Goal: Task Accomplishment & Management: Use online tool/utility

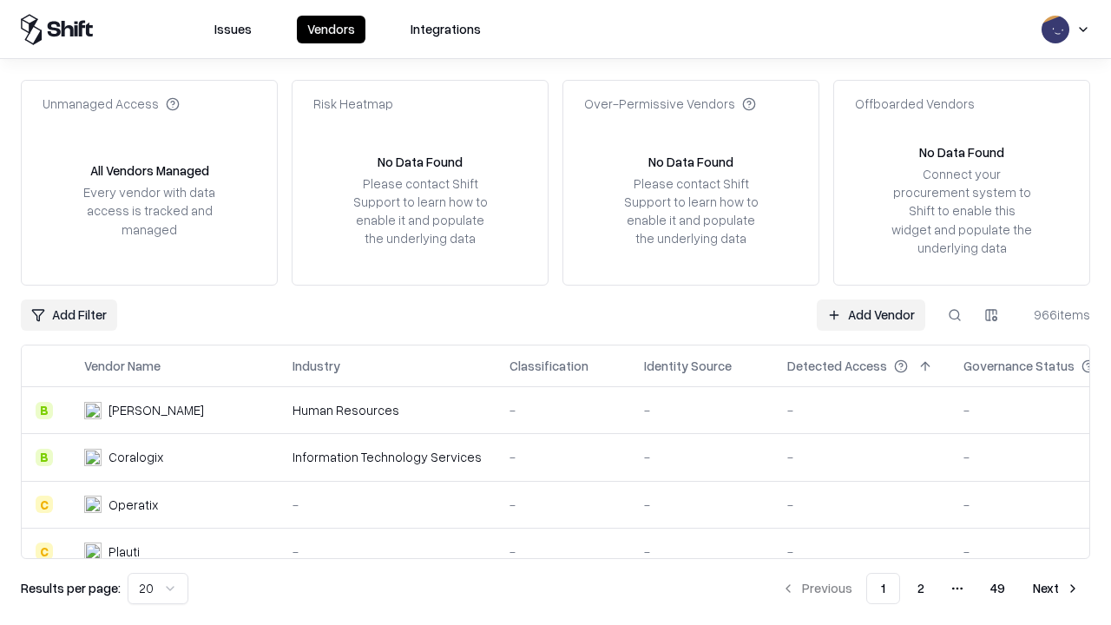
click at [871, 314] on link "Add Vendor" at bounding box center [871, 314] width 109 height 31
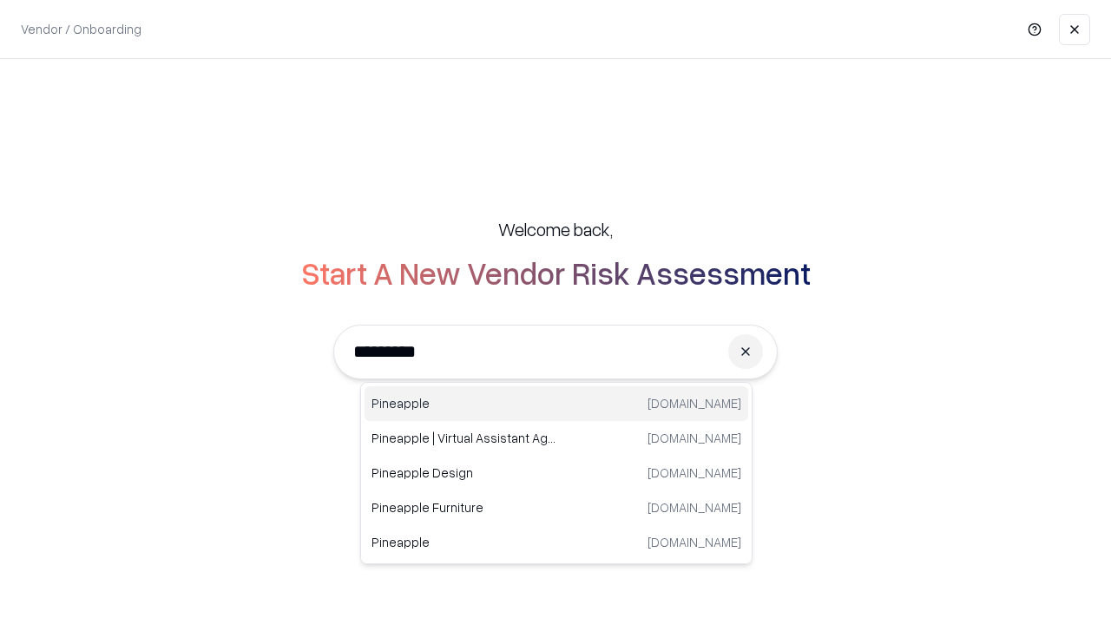
click at [556, 404] on div "Pineapple [DOMAIN_NAME]" at bounding box center [557, 403] width 384 height 35
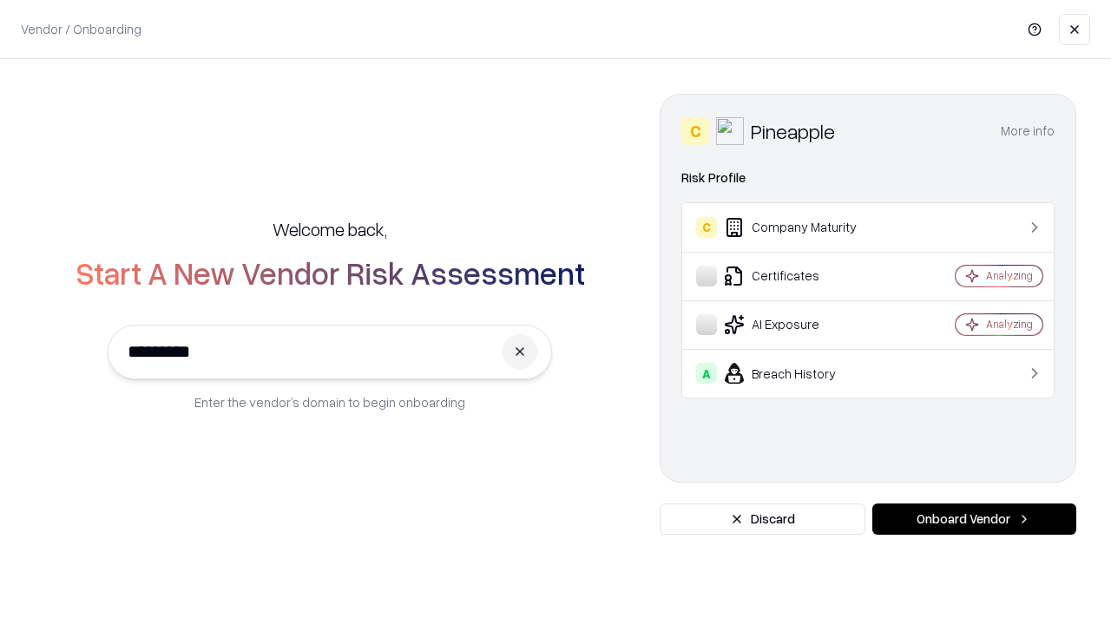
type input "*********"
click at [974, 519] on button "Onboard Vendor" at bounding box center [974, 518] width 204 height 31
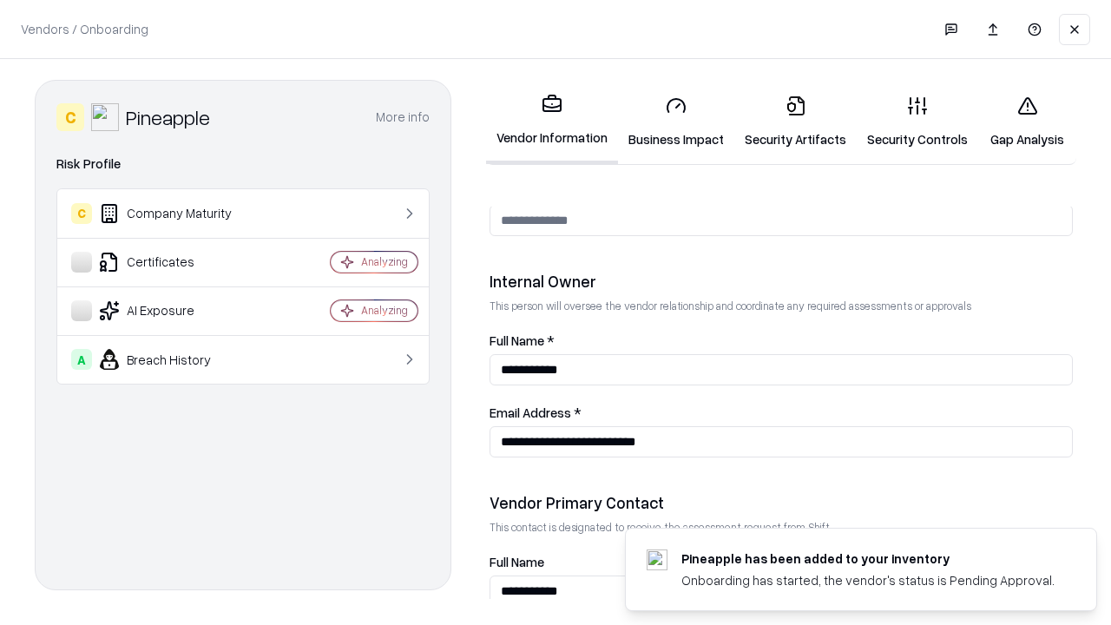
scroll to position [899, 0]
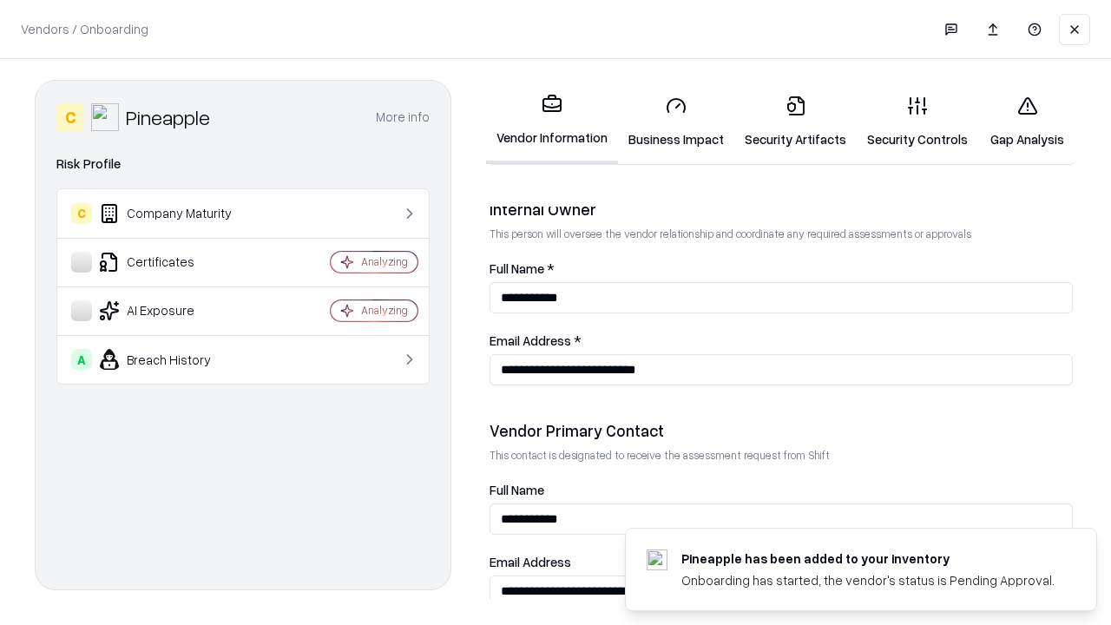
click at [676, 122] on link "Business Impact" at bounding box center [676, 122] width 116 height 81
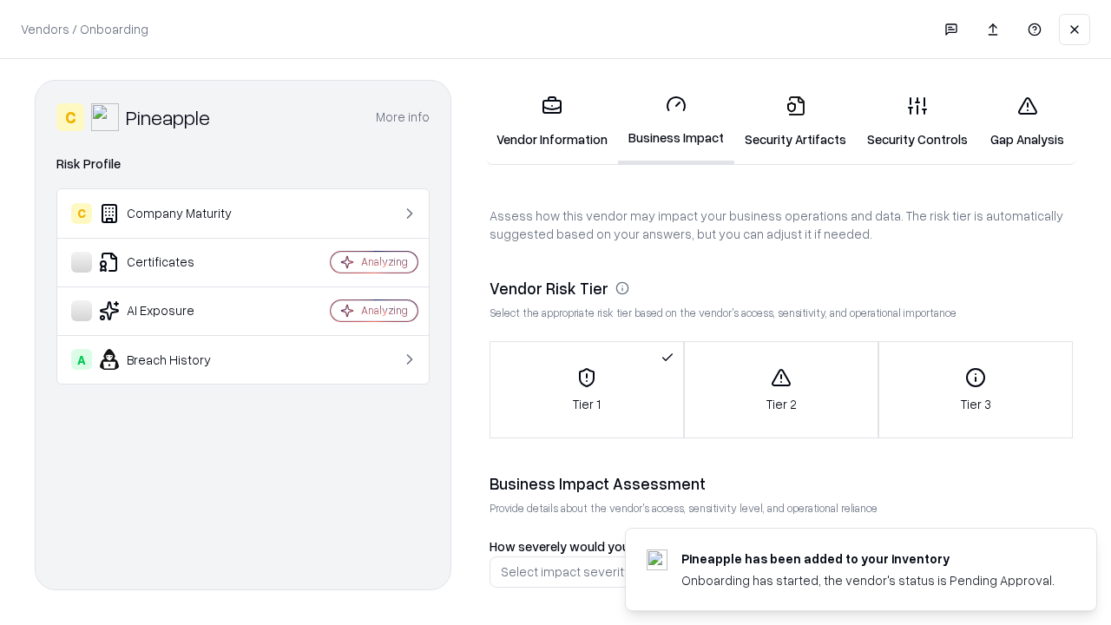
click at [795, 122] on link "Security Artifacts" at bounding box center [795, 122] width 122 height 81
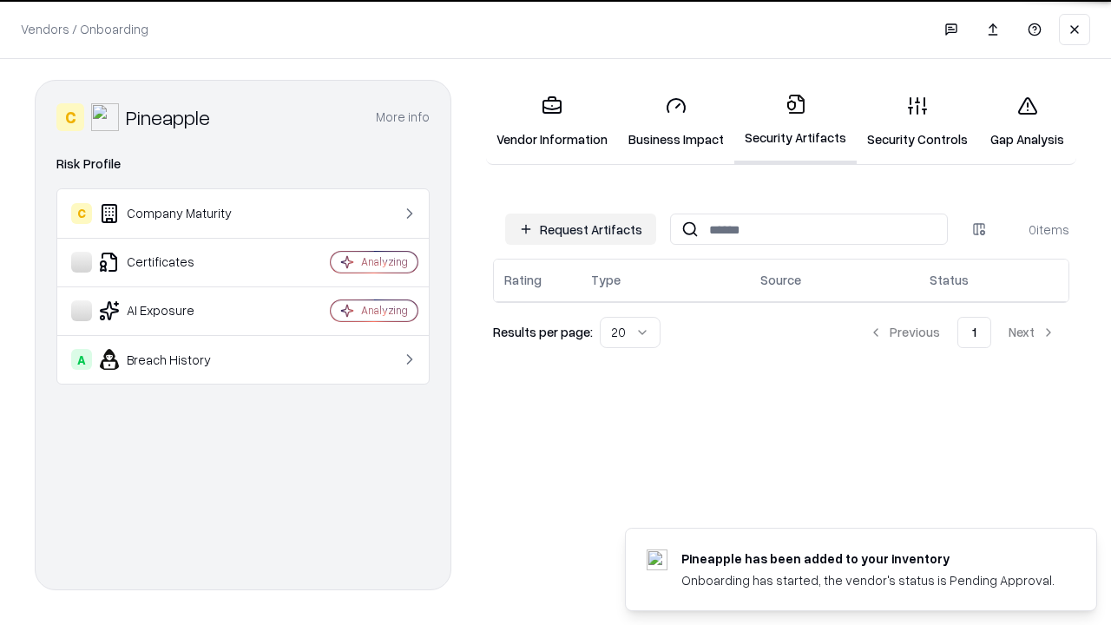
click at [581, 229] on button "Request Artifacts" at bounding box center [580, 229] width 151 height 31
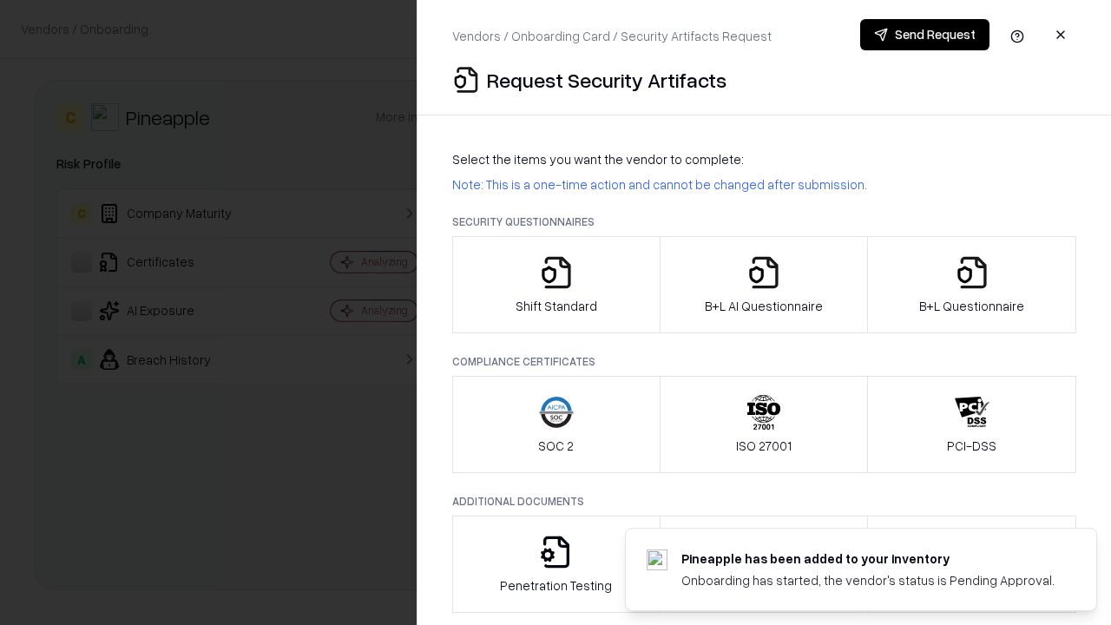
click at [556, 285] on icon "button" at bounding box center [556, 272] width 35 height 35
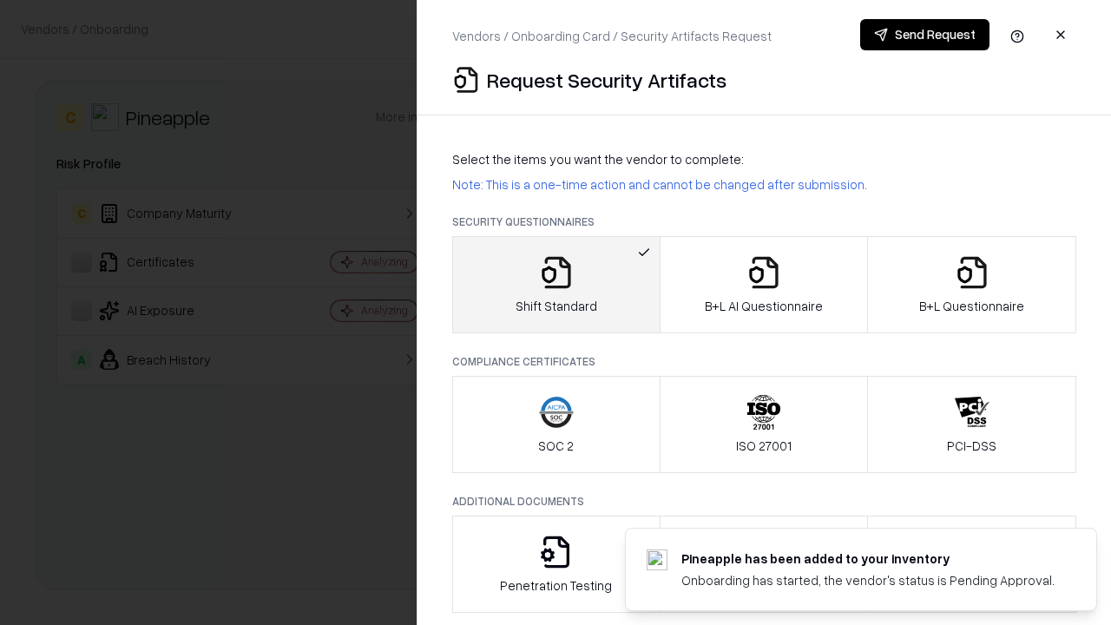
click at [924, 35] on button "Send Request" at bounding box center [924, 34] width 129 height 31
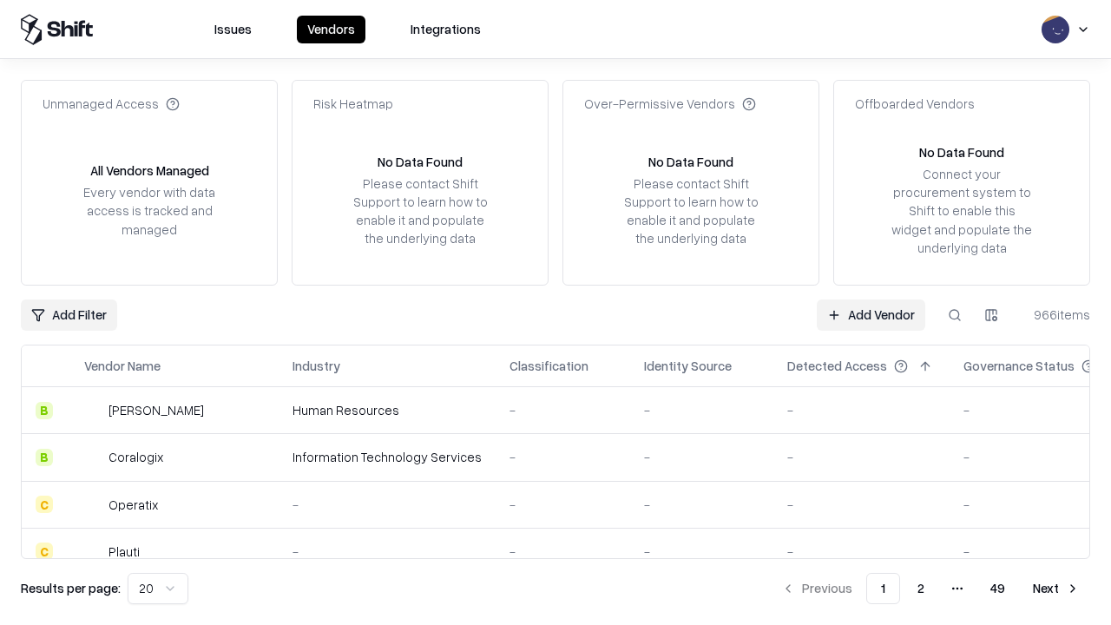
click at [955, 314] on button at bounding box center [954, 314] width 31 height 31
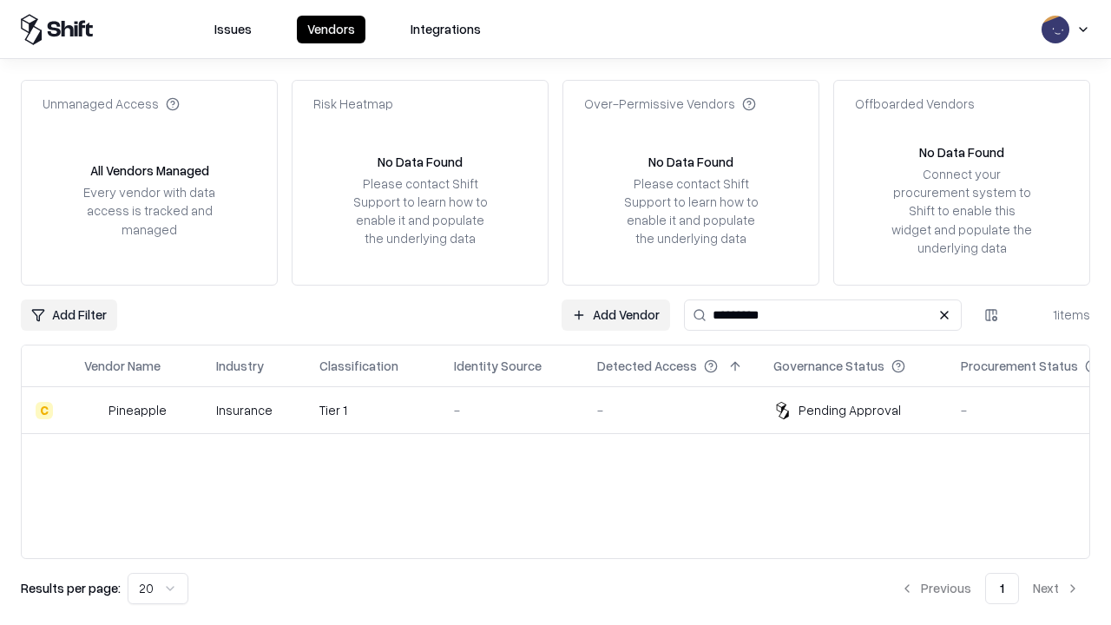
type input "*********"
click at [566, 410] on div "-" at bounding box center [511, 410] width 115 height 18
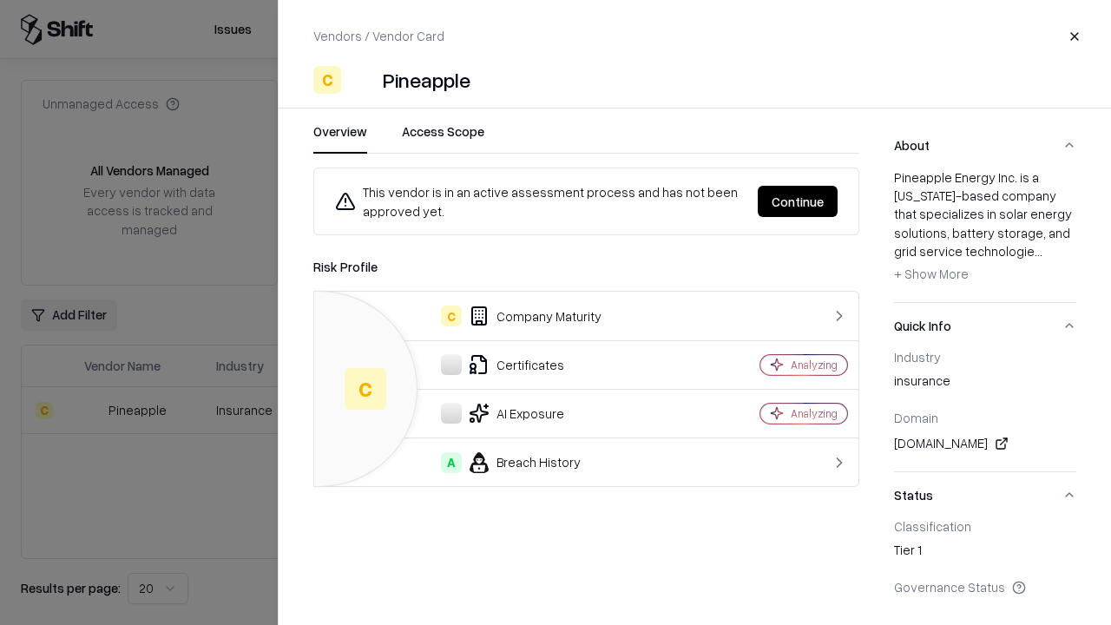
click at [798, 201] on button "Continue" at bounding box center [798, 201] width 80 height 31
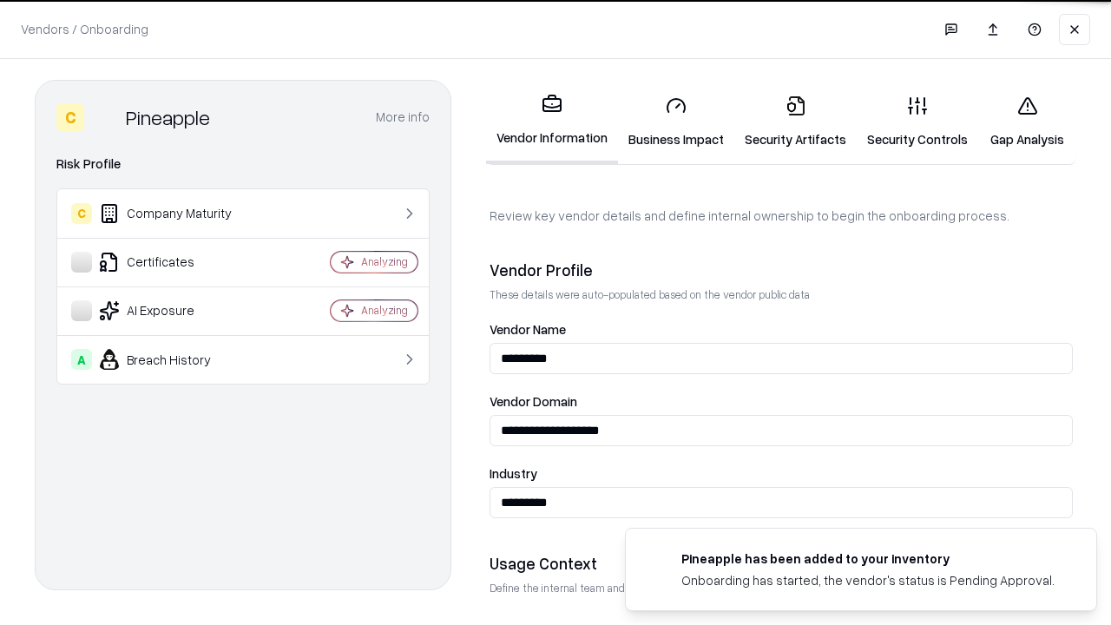
click at [795, 122] on link "Security Artifacts" at bounding box center [795, 122] width 122 height 81
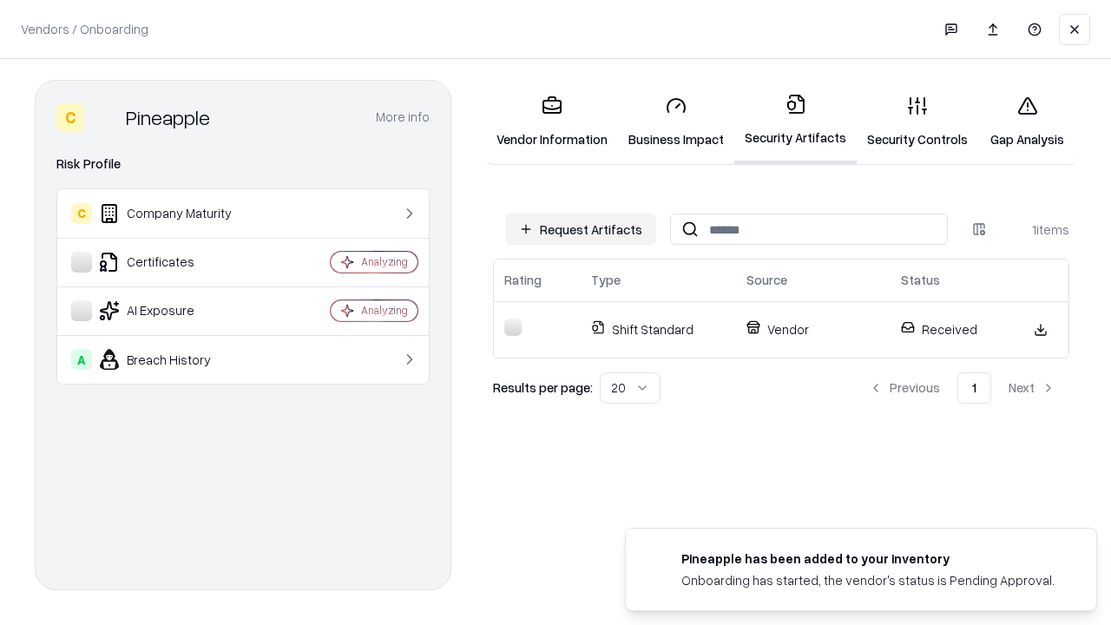
click at [918, 122] on link "Security Controls" at bounding box center [918, 122] width 122 height 81
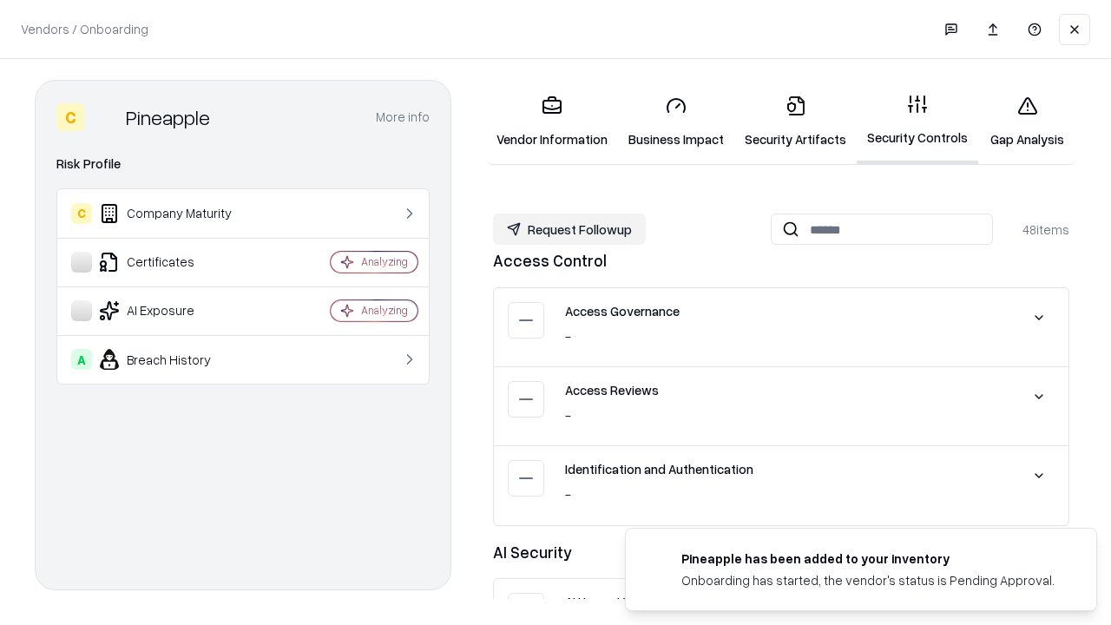
click at [569, 229] on button "Request Followup" at bounding box center [569, 229] width 153 height 31
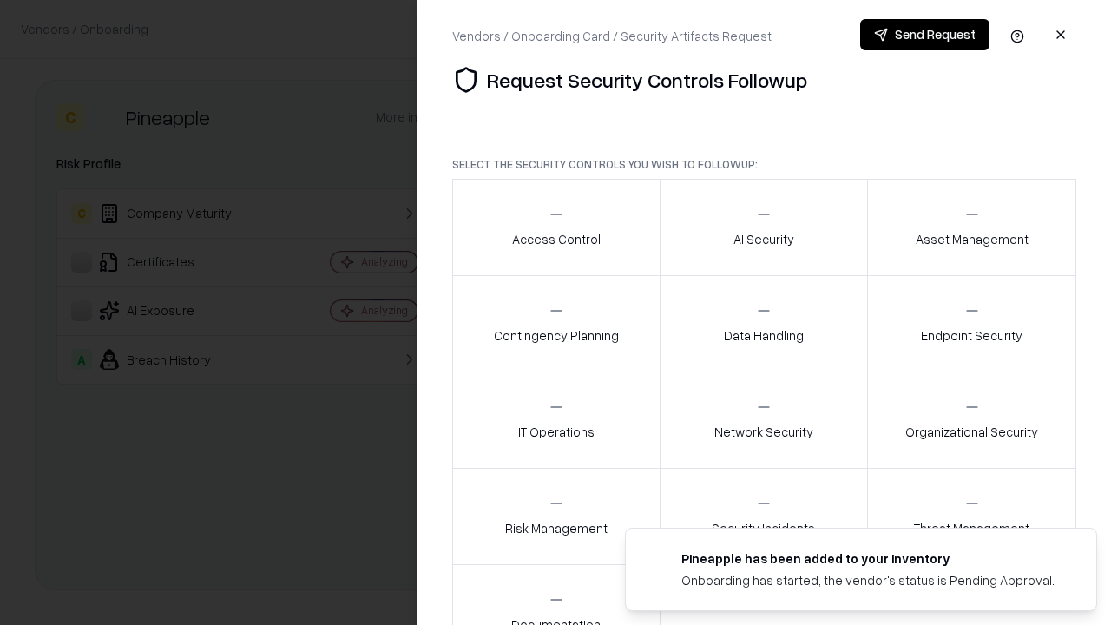
click at [556, 227] on div "Access Control" at bounding box center [556, 227] width 89 height 43
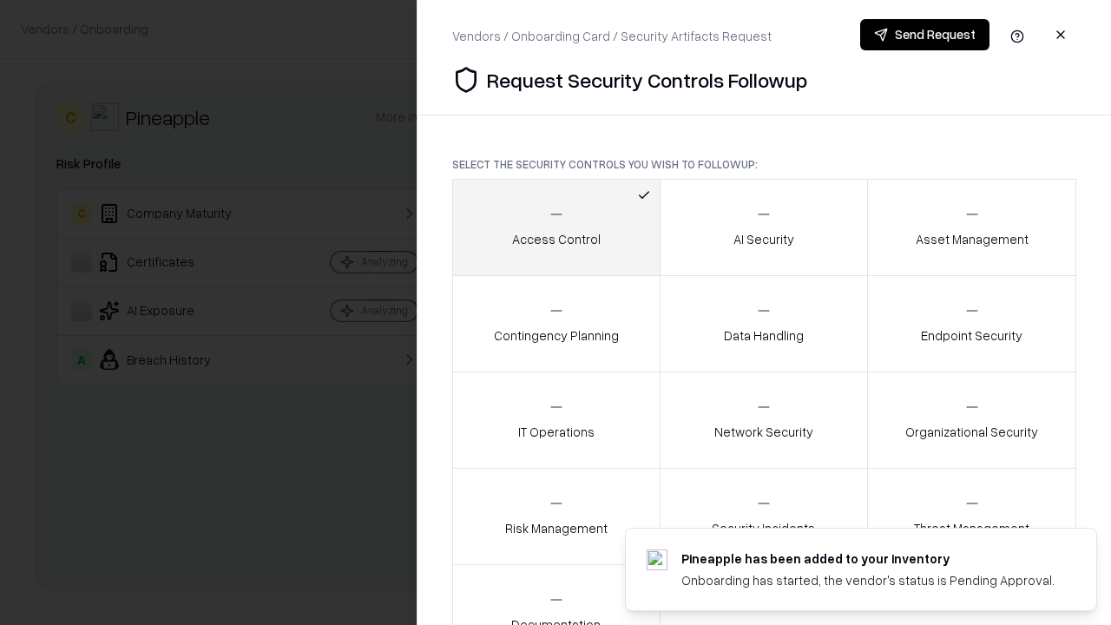
click at [924, 35] on button "Send Request" at bounding box center [924, 34] width 129 height 31
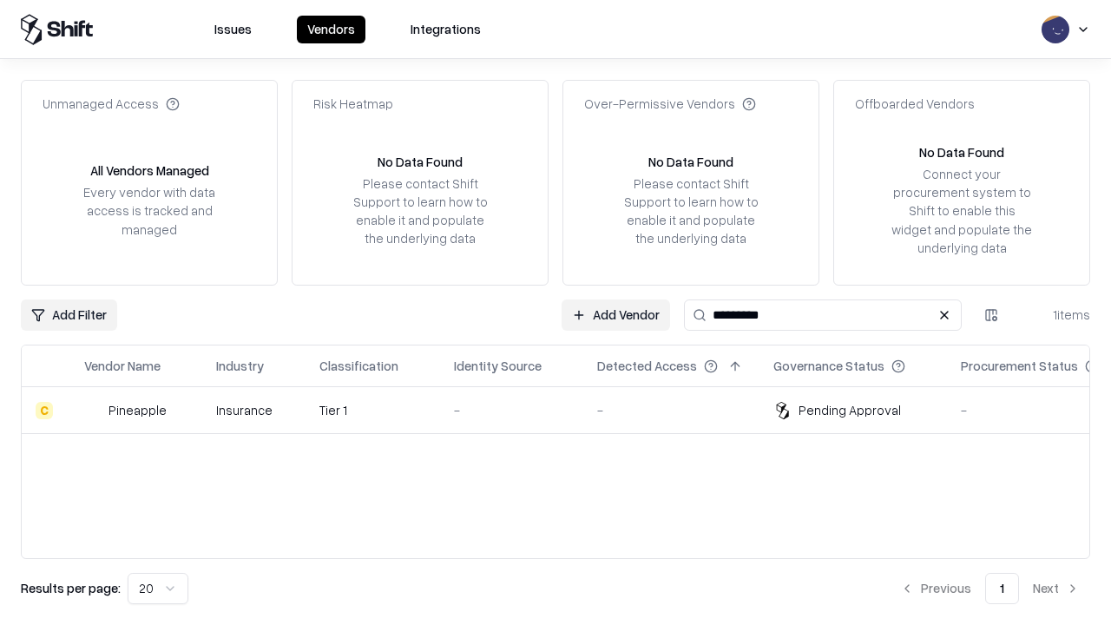
type input "*********"
click at [566, 410] on div "-" at bounding box center [511, 410] width 115 height 18
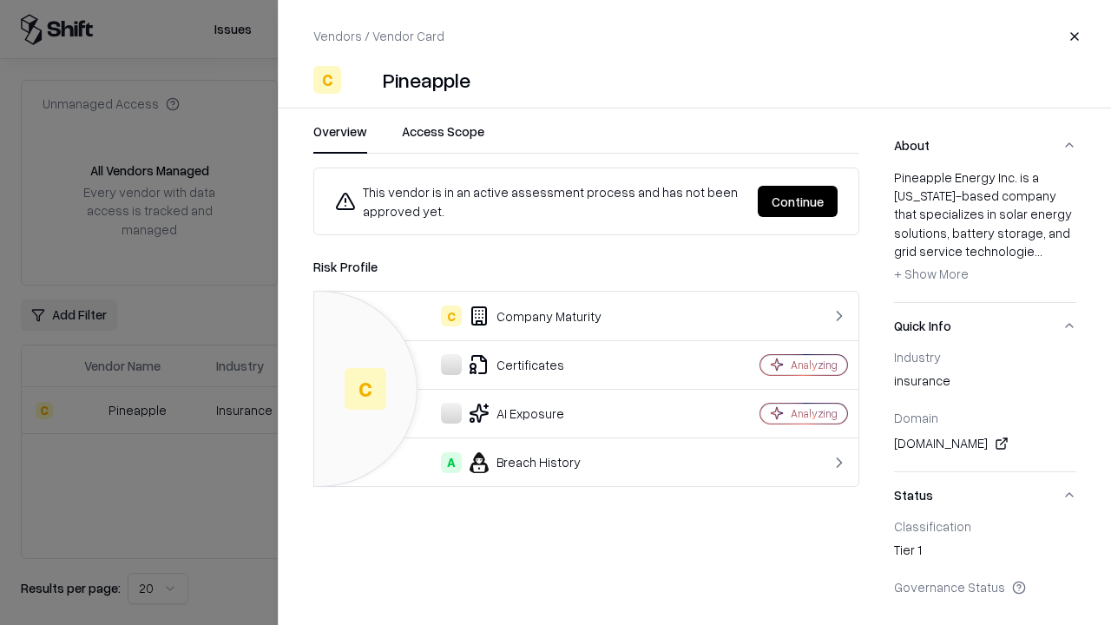
click at [798, 201] on button "Continue" at bounding box center [798, 201] width 80 height 31
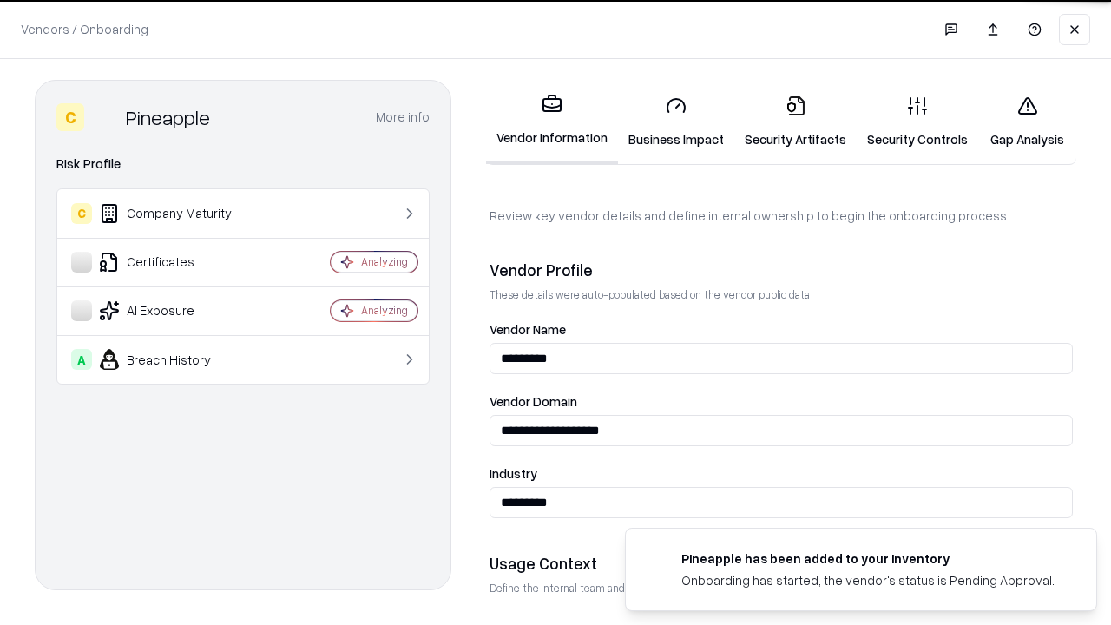
click at [1027, 122] on link "Gap Analysis" at bounding box center [1027, 122] width 98 height 81
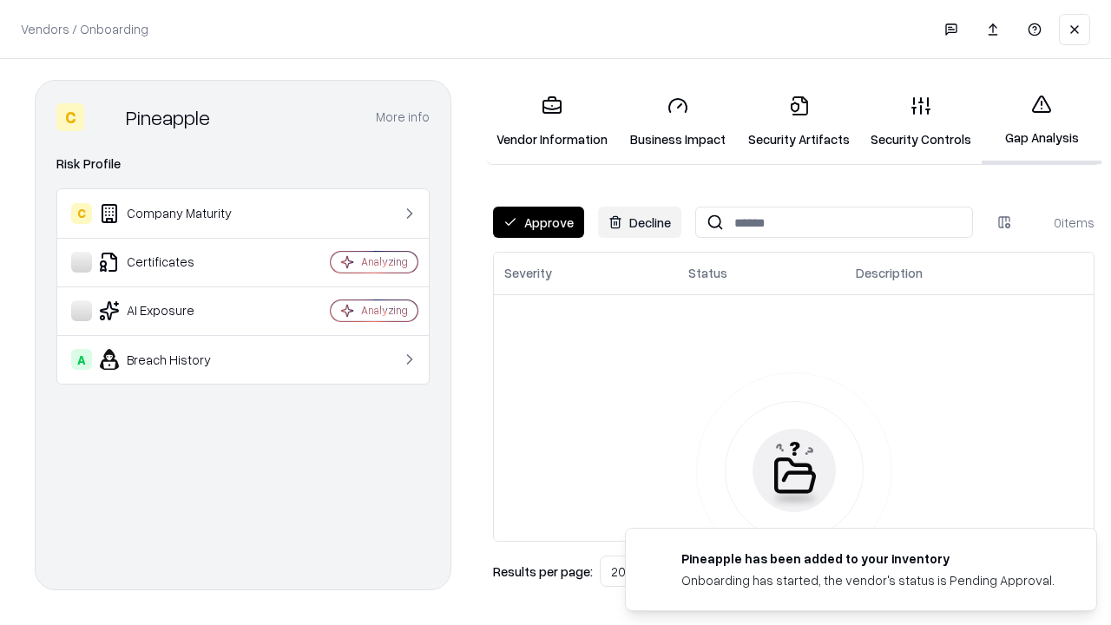
click at [538, 222] on button "Approve" at bounding box center [538, 222] width 91 height 31
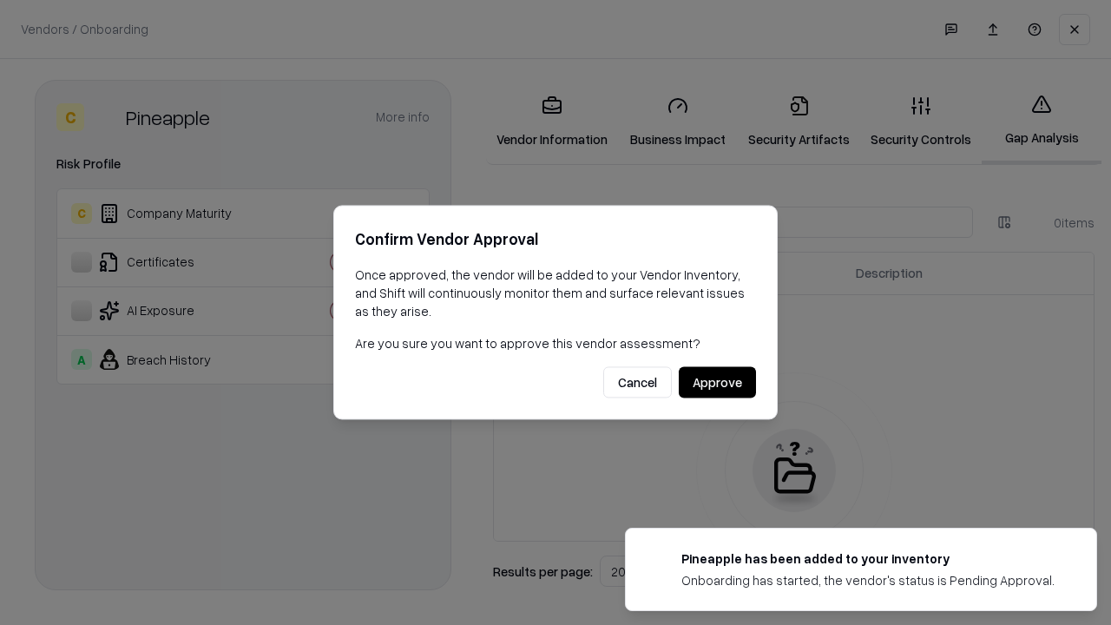
click at [717, 382] on button "Approve" at bounding box center [717, 382] width 77 height 31
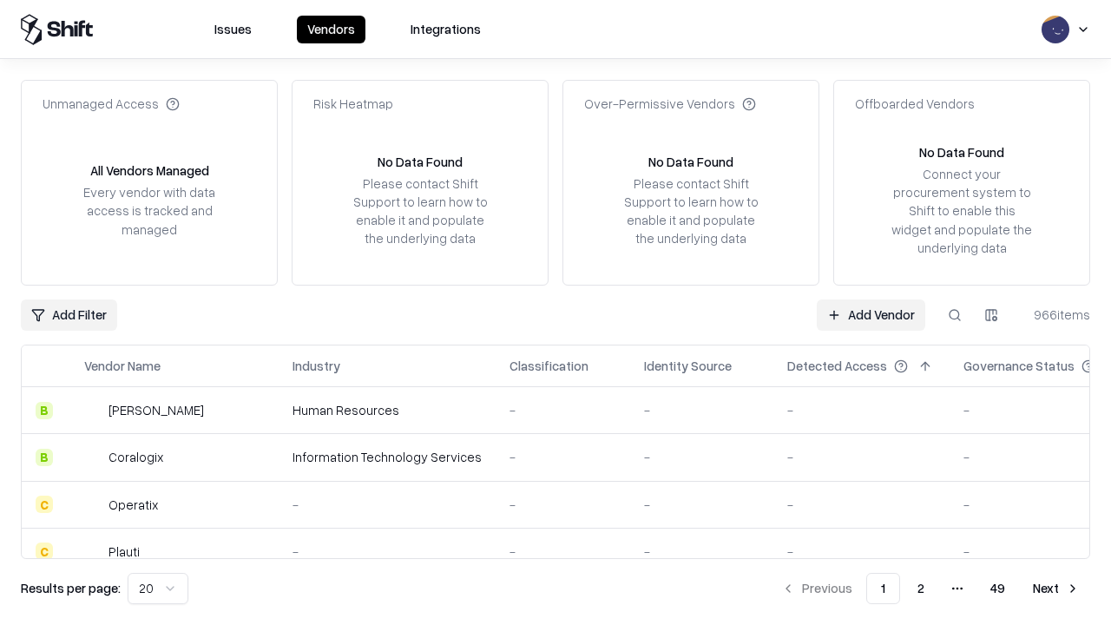
type input "*********"
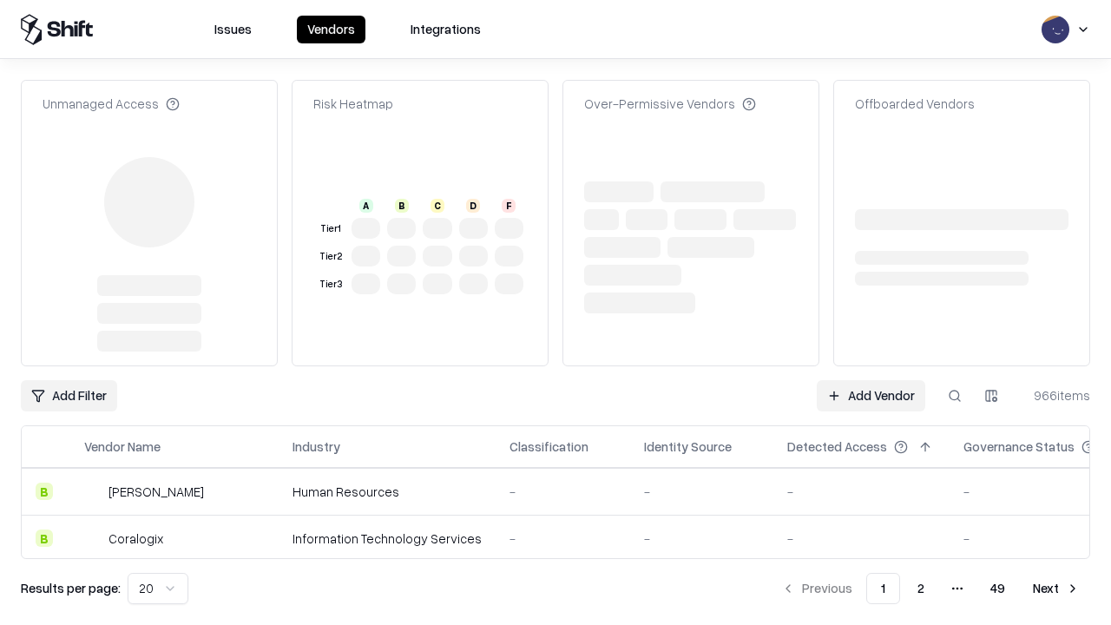
click at [871, 380] on link "Add Vendor" at bounding box center [871, 395] width 109 height 31
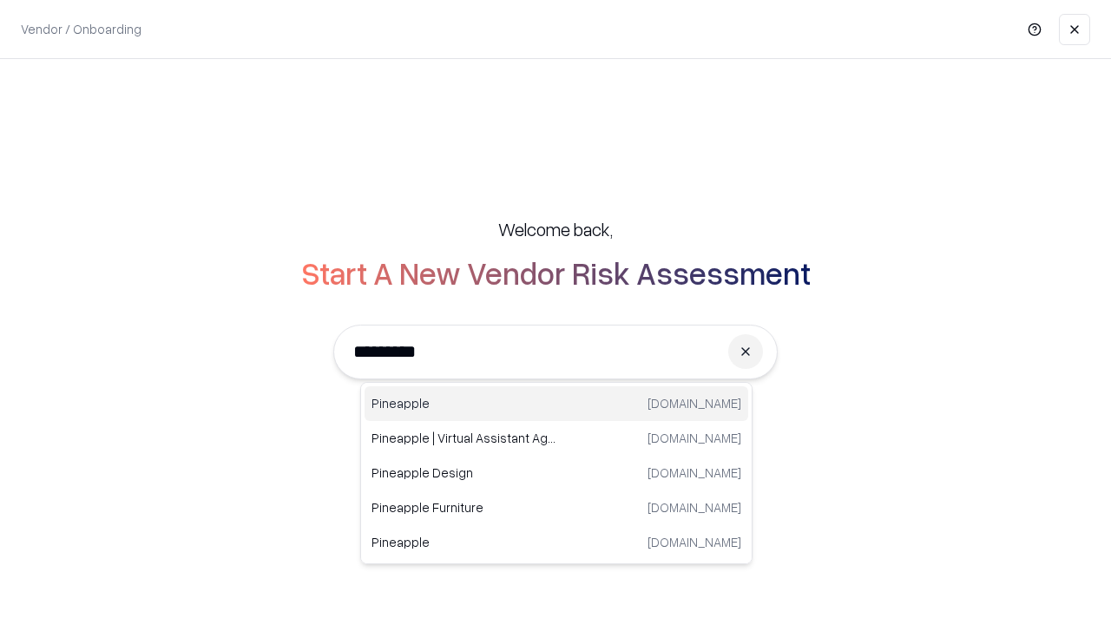
click at [556, 404] on div "Pineapple [DOMAIN_NAME]" at bounding box center [557, 403] width 384 height 35
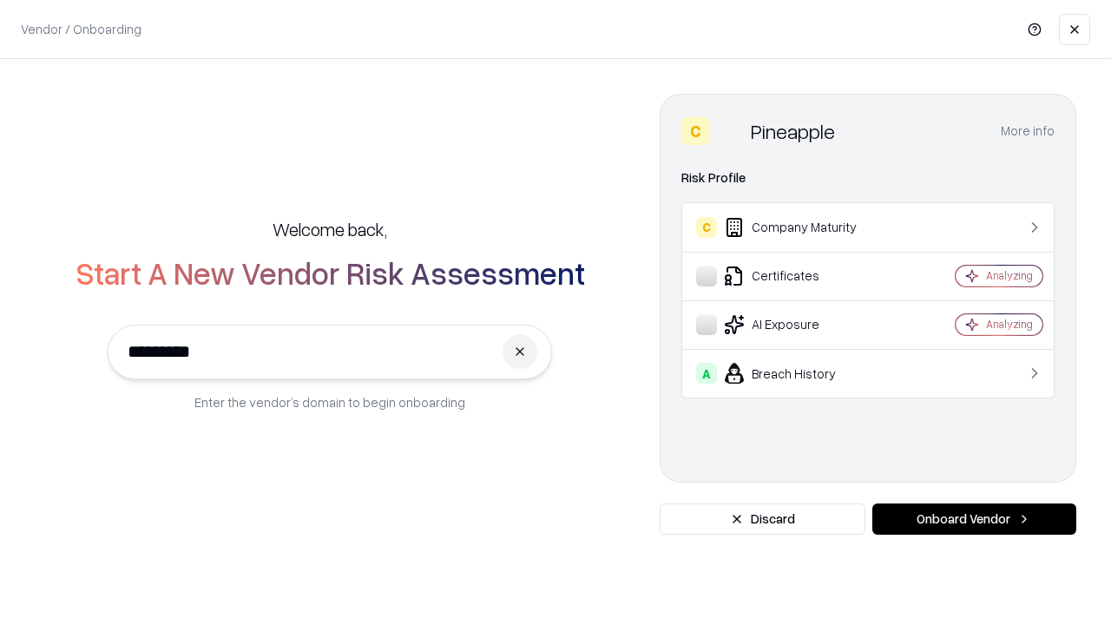
type input "*********"
click at [974, 519] on button "Onboard Vendor" at bounding box center [974, 518] width 204 height 31
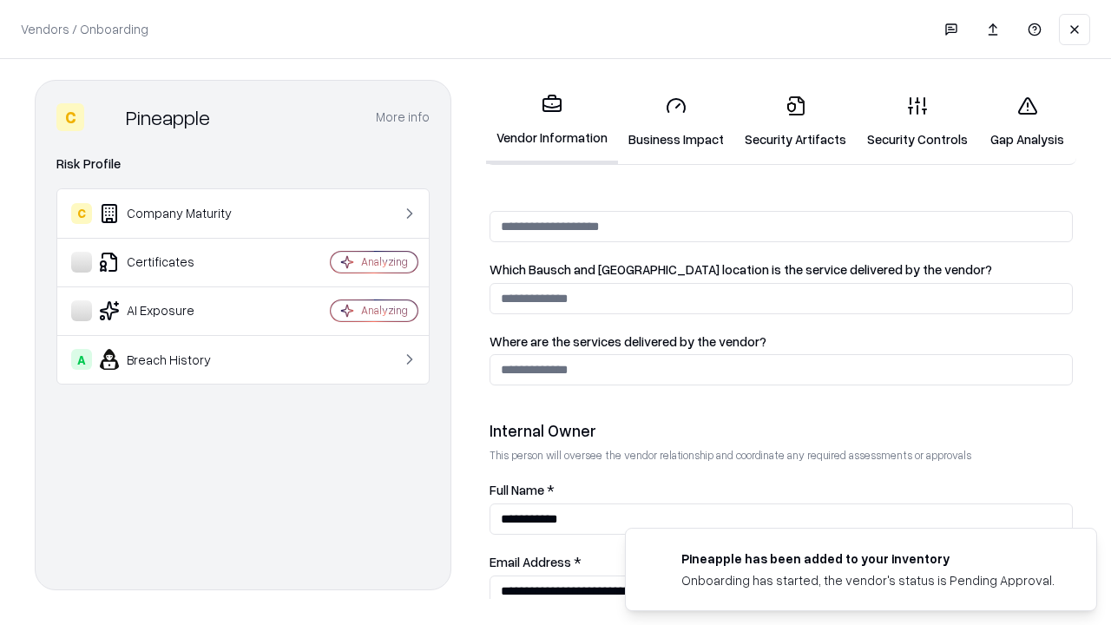
scroll to position [899, 0]
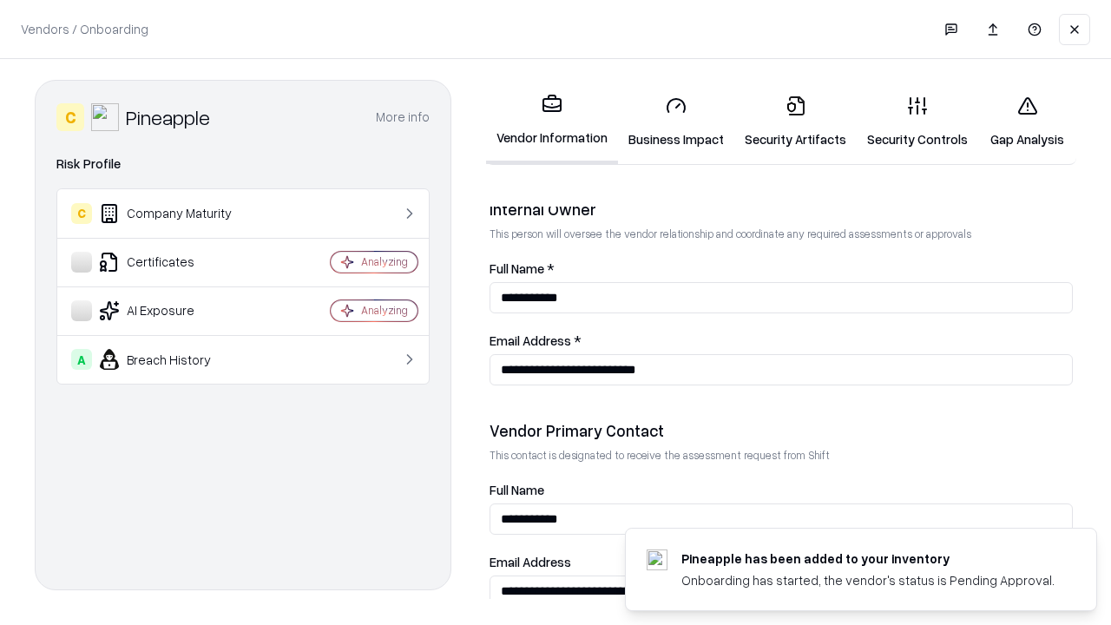
click at [1027, 122] on link "Gap Analysis" at bounding box center [1027, 122] width 98 height 81
